Goal: Task Accomplishment & Management: Use online tool/utility

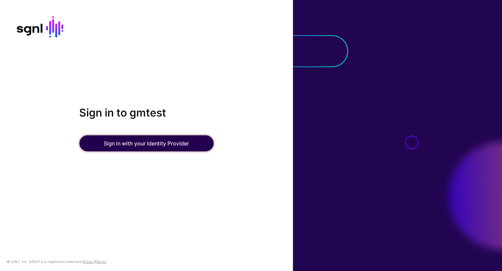
click at [129, 142] on button "Sign in with your Identity Provider" at bounding box center [146, 143] width 134 height 16
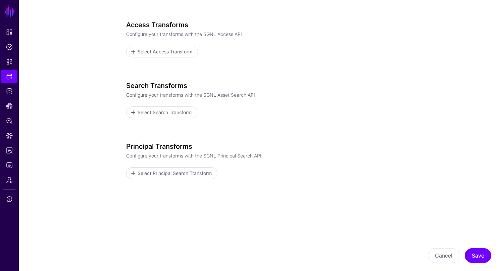
scroll to position [76, 0]
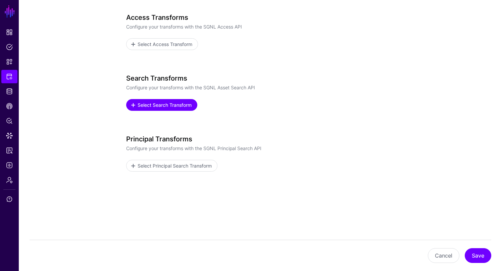
click at [178, 106] on span "Select Search Transform" at bounding box center [165, 104] width 56 height 7
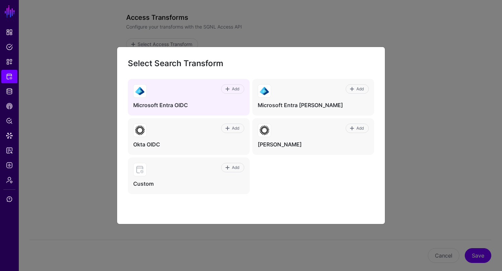
click at [197, 95] on div "Add" at bounding box center [195, 90] width 98 height 13
click at [232, 90] on span "Add" at bounding box center [235, 89] width 9 height 6
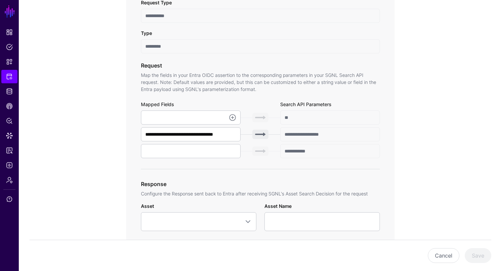
scroll to position [182, 0]
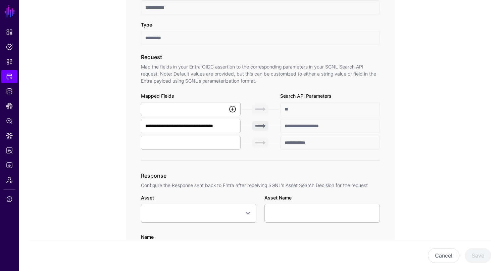
click at [231, 110] on link at bounding box center [232, 109] width 8 height 8
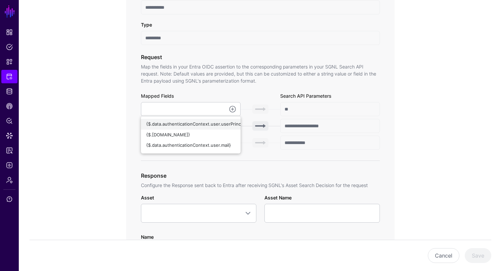
click at [212, 123] on span "{$.data.authenticationContext.user.userPrincipalName}" at bounding box center [203, 123] width 115 height 5
type input "**********"
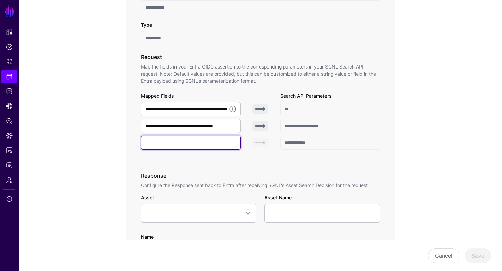
click at [212, 141] on input "text" at bounding box center [191, 142] width 100 height 14
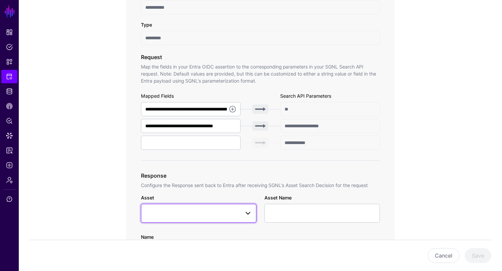
click at [248, 214] on span at bounding box center [248, 213] width 8 height 8
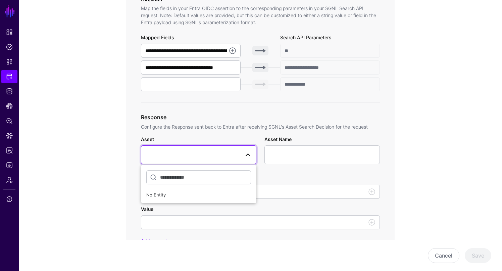
scroll to position [243, 0]
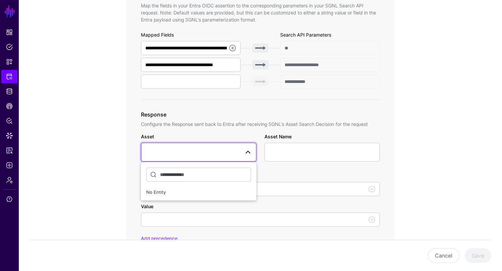
click at [109, 99] on div "**********" at bounding box center [260, 132] width 311 height 614
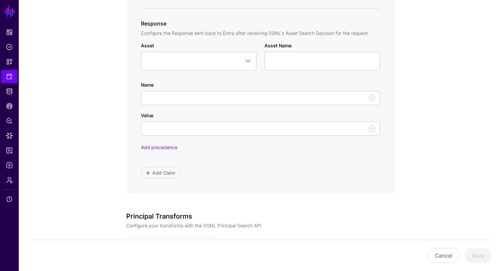
scroll to position [328, 0]
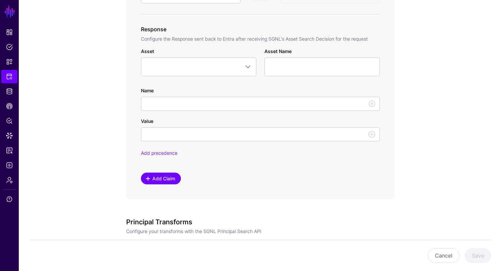
click at [159, 178] on span "Add Claim" at bounding box center [164, 178] width 24 height 7
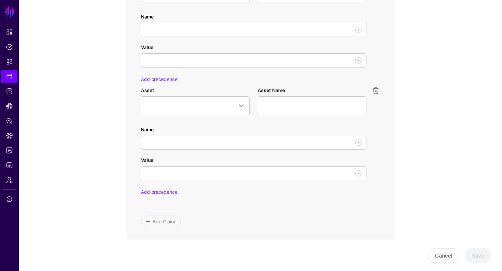
scroll to position [404, 0]
click at [375, 90] on link at bounding box center [375, 89] width 8 height 8
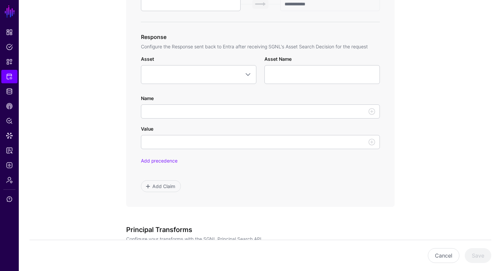
scroll to position [320, 0]
click at [250, 72] on span at bounding box center [248, 75] width 8 height 8
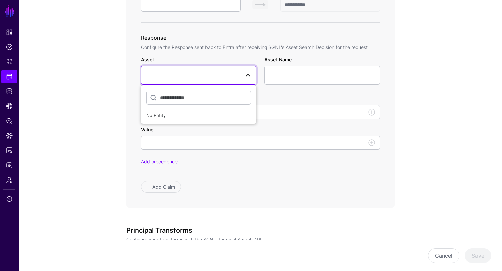
type input "*"
click at [116, 68] on div "**********" at bounding box center [260, 55] width 311 height 614
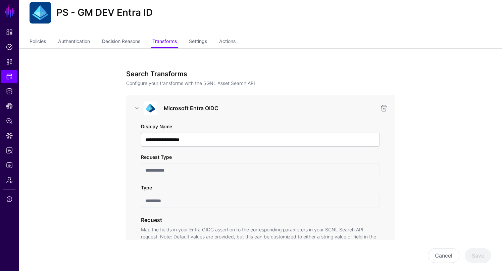
scroll to position [0, 0]
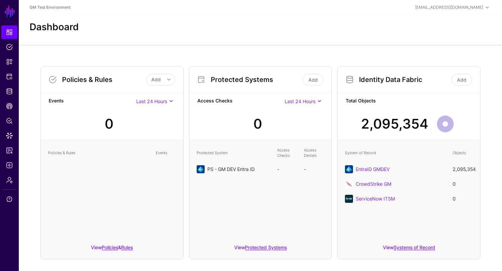
click at [234, 170] on link "PS - GM DEV Entra ID" at bounding box center [230, 169] width 47 height 6
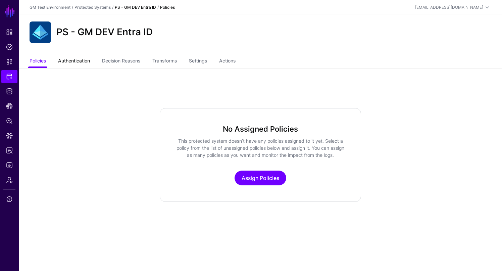
click at [73, 57] on link "Authentication" at bounding box center [74, 61] width 32 height 13
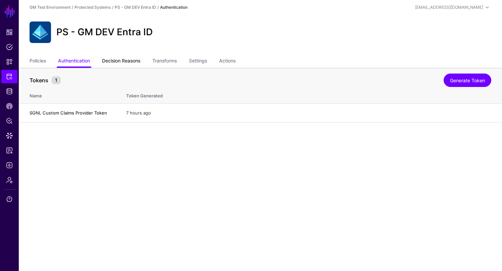
click at [112, 62] on link "Decision Reasons" at bounding box center [121, 61] width 38 height 13
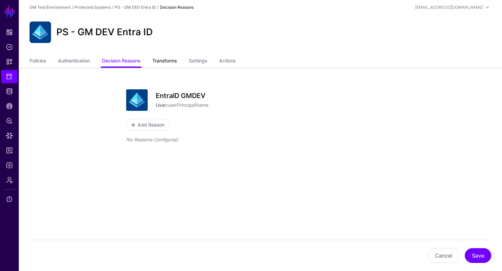
click at [167, 63] on link "Transforms" at bounding box center [164, 61] width 24 height 13
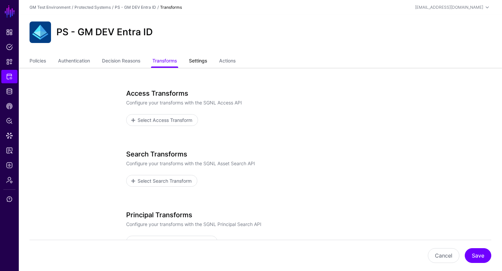
click at [202, 60] on link "Settings" at bounding box center [198, 61] width 18 height 13
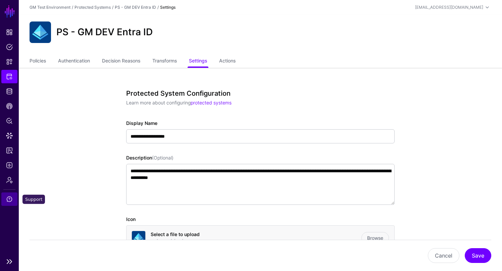
click at [10, 199] on span "Support" at bounding box center [9, 198] width 7 height 7
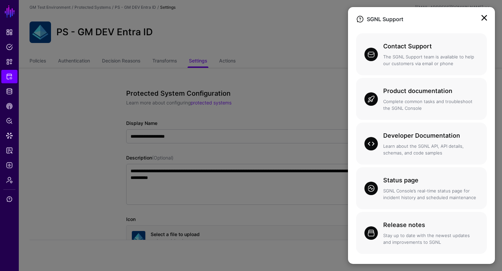
click at [484, 18] on link at bounding box center [483, 17] width 11 height 11
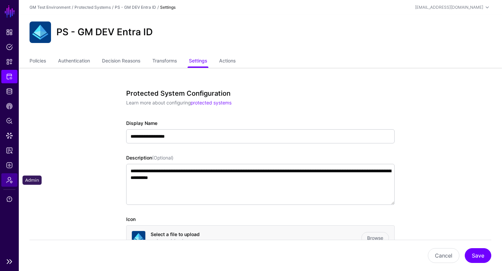
click at [9, 179] on span "Admin" at bounding box center [9, 179] width 7 height 7
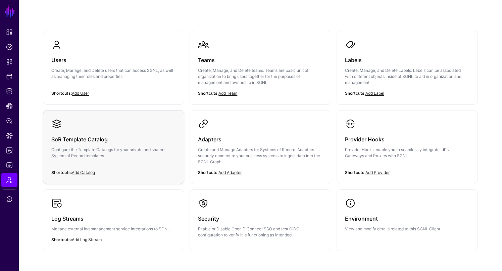
scroll to position [71, 0]
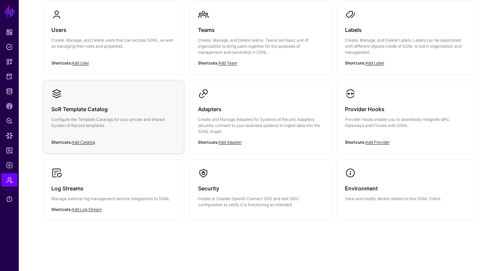
click at [143, 116] on p "Configure the Template Catalogs for your private and shared System of Record te…" at bounding box center [113, 122] width 124 height 12
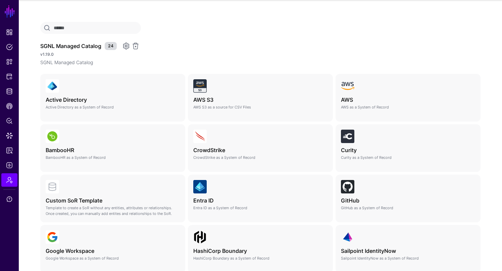
scroll to position [43, 0]
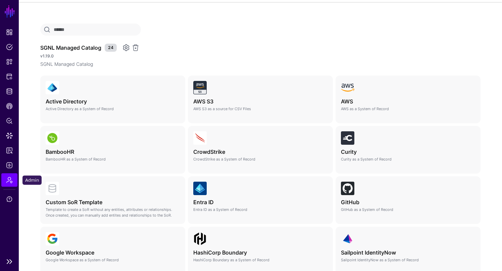
click at [9, 181] on span "Admin" at bounding box center [9, 179] width 7 height 7
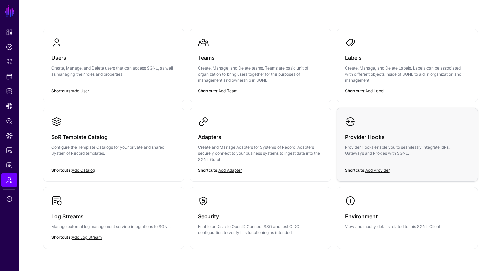
click at [417, 140] on h3 "Provider Hooks" at bounding box center [407, 136] width 124 height 9
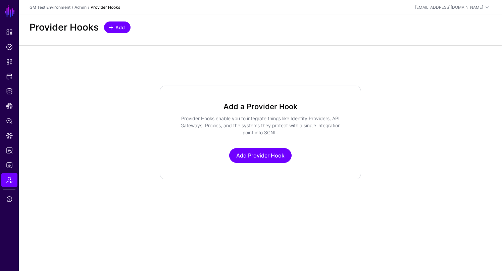
click at [120, 30] on span "Add" at bounding box center [120, 27] width 11 height 7
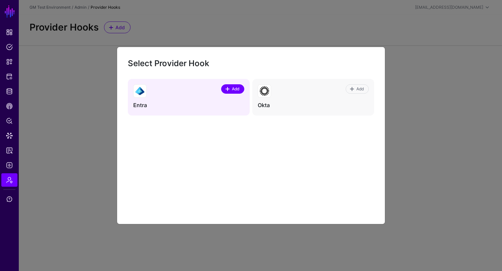
click at [228, 89] on span at bounding box center [227, 88] width 5 height 5
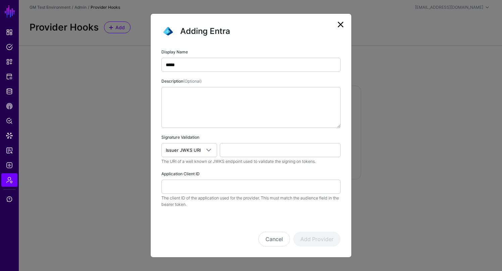
click at [342, 25] on link at bounding box center [340, 24] width 11 height 11
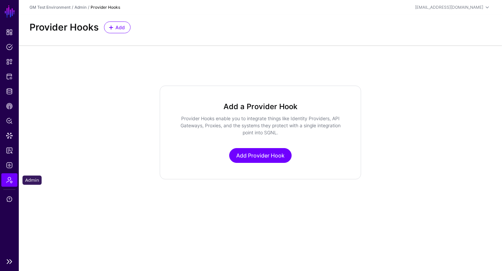
click at [11, 184] on link "Admin" at bounding box center [9, 179] width 16 height 13
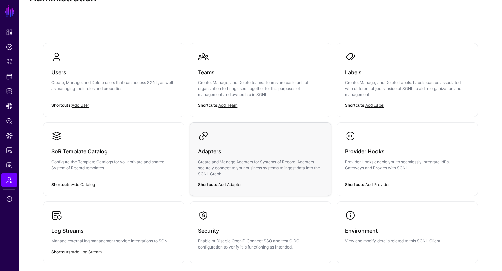
scroll to position [38, 0]
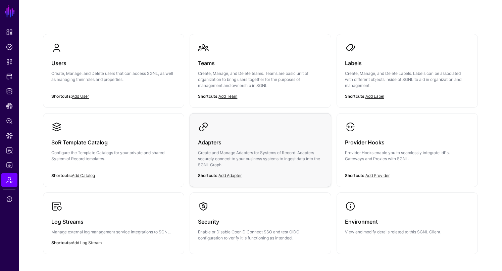
click at [260, 164] on p "Create and Manage Adapters for Systems of Record. Adapters securely connect to …" at bounding box center [260, 159] width 124 height 18
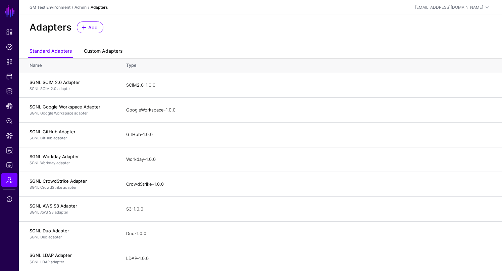
click at [101, 53] on link "Custom Adapters" at bounding box center [103, 51] width 39 height 13
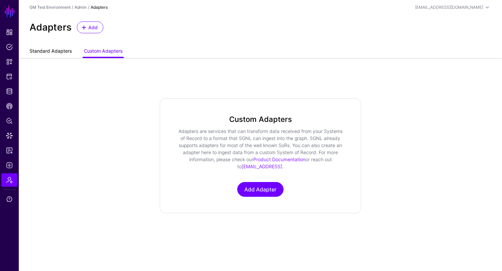
click at [58, 48] on link "Standard Adapters" at bounding box center [51, 51] width 42 height 13
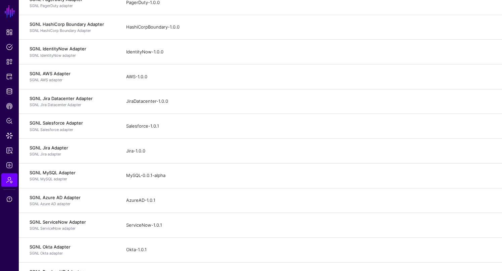
scroll to position [296, 0]
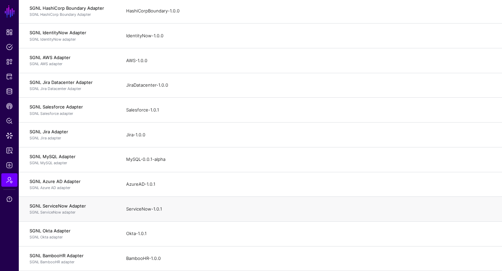
click at [80, 210] on p "SGNL ServiceNow adapter" at bounding box center [71, 212] width 83 height 6
click at [56, 220] on td "SGNL ServiceNow Adapter SGNL ServiceNow adapter" at bounding box center [69, 208] width 101 height 25
click at [56, 201] on td "SGNL ServiceNow Adapter SGNL ServiceNow adapter" at bounding box center [69, 208] width 101 height 25
click at [60, 178] on h4 "SGNL Azure AD Adapter" at bounding box center [71, 181] width 83 height 6
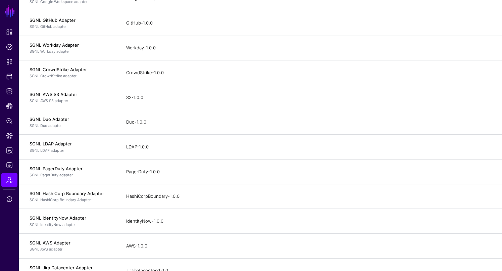
scroll to position [0, 0]
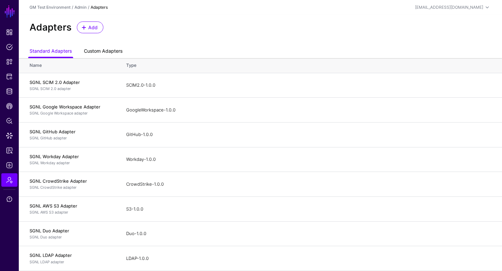
click at [104, 51] on link "Custom Adapters" at bounding box center [103, 51] width 39 height 13
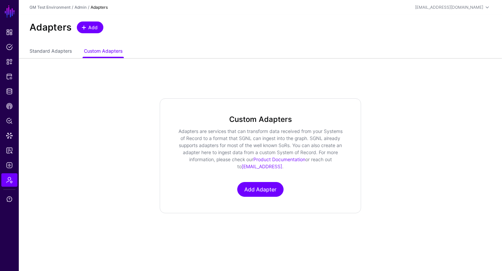
click at [87, 30] on span "Add" at bounding box center [92, 27] width 11 height 7
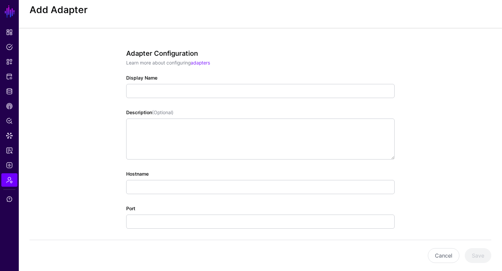
scroll to position [17, 0]
